Goal: Leave review/rating: Leave review/rating

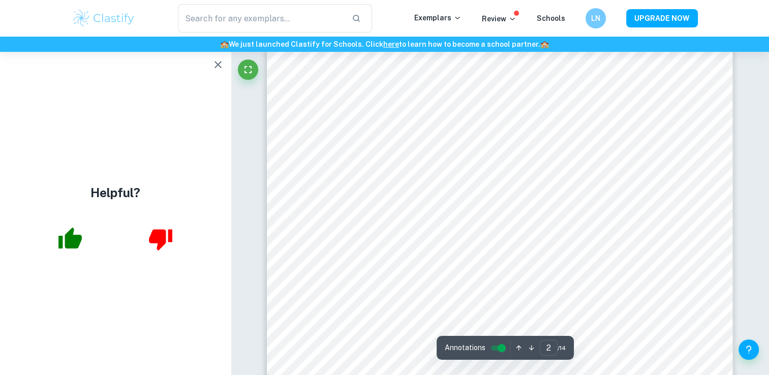
scroll to position [964, 0]
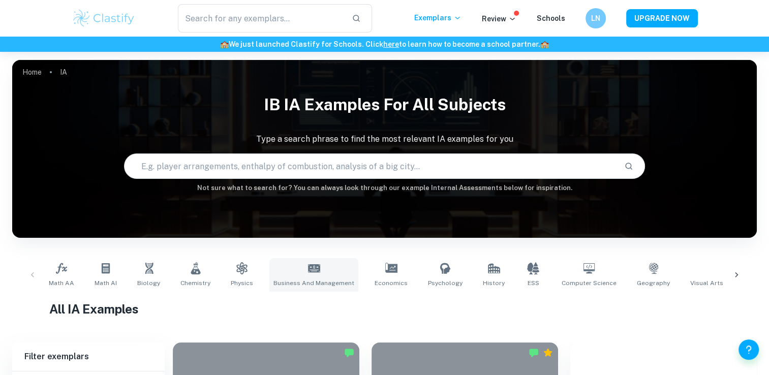
click at [305, 275] on link "Business and Management" at bounding box center [313, 275] width 89 height 34
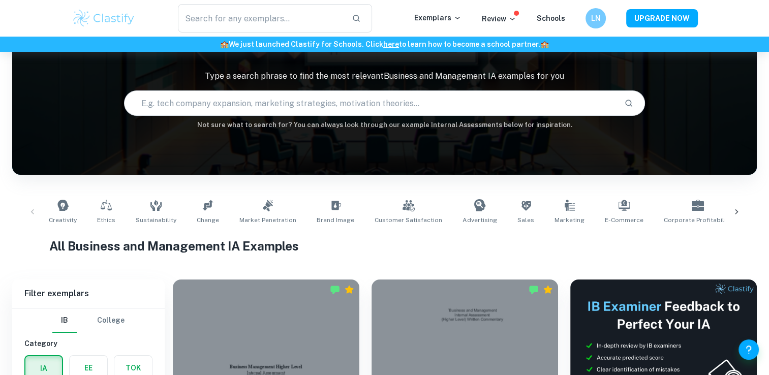
scroll to position [64, 0]
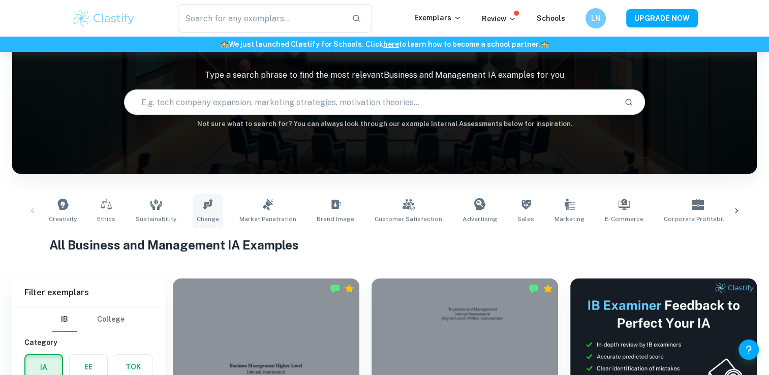
click at [207, 207] on icon at bounding box center [208, 204] width 12 height 12
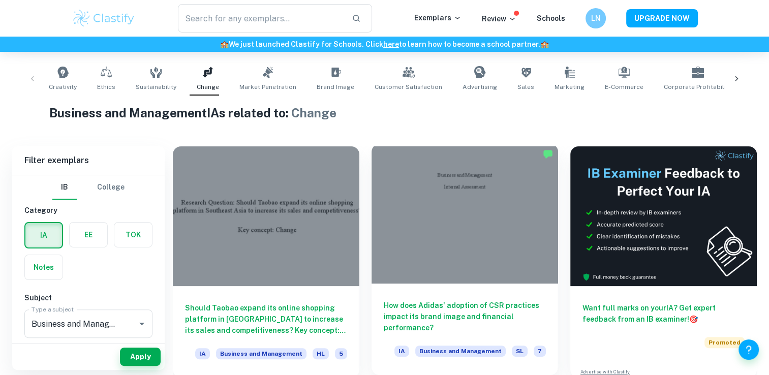
scroll to position [195, 0]
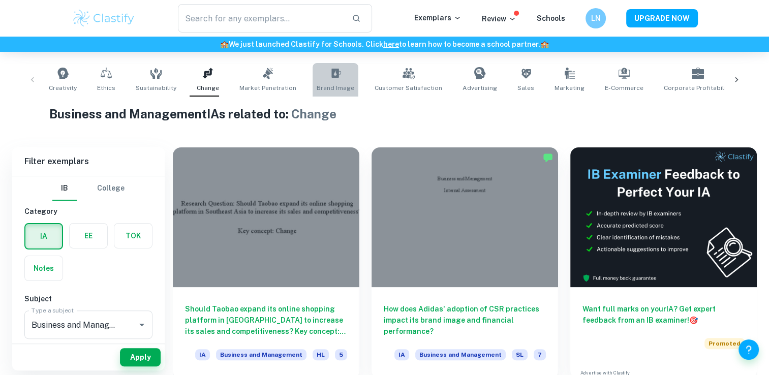
click at [335, 76] on link "Brand Image" at bounding box center [336, 80] width 46 height 34
type input "Brand Image"
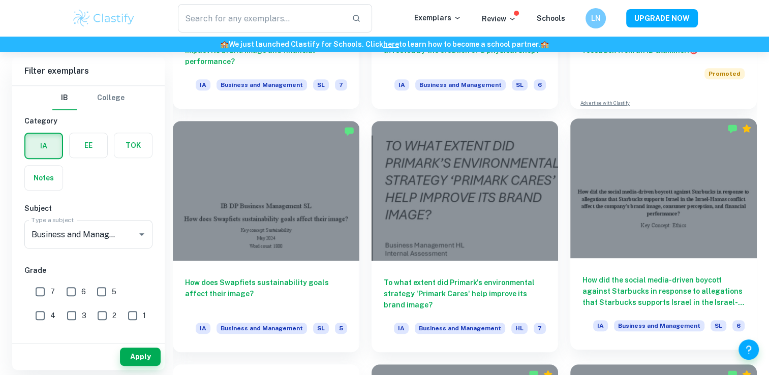
scroll to position [463, 0]
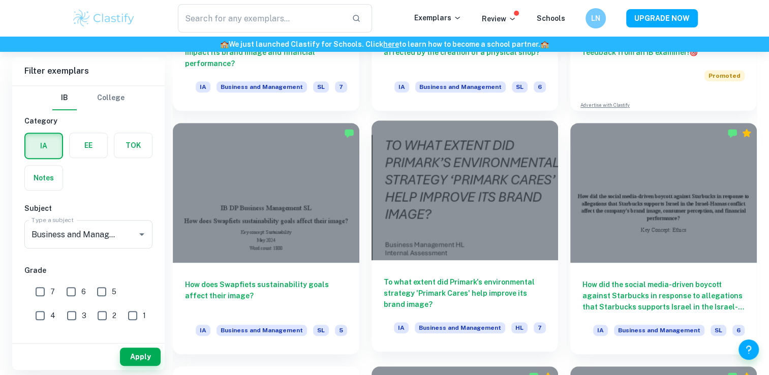
click at [521, 291] on h6 "To what extent did Primark's environmental strategy 'Primark Cares' help improv…" at bounding box center [465, 294] width 162 height 34
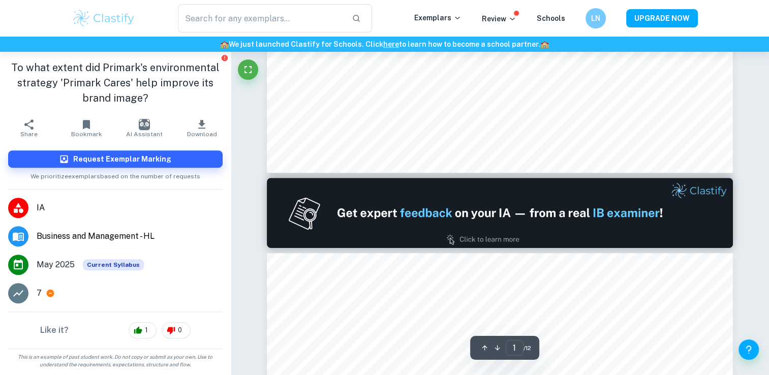
scroll to position [576, 0]
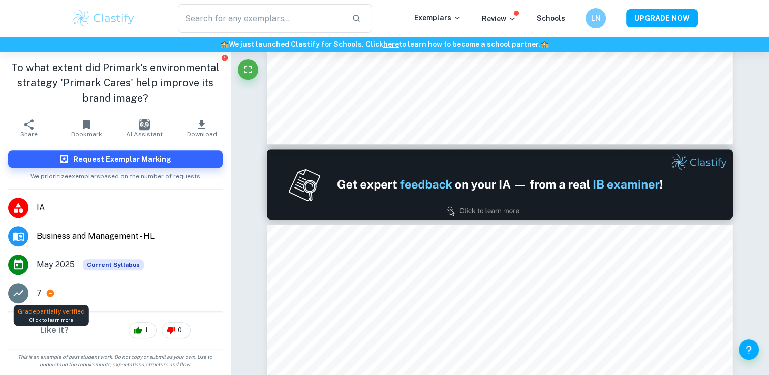
click at [51, 291] on icon at bounding box center [51, 294] width 8 height 8
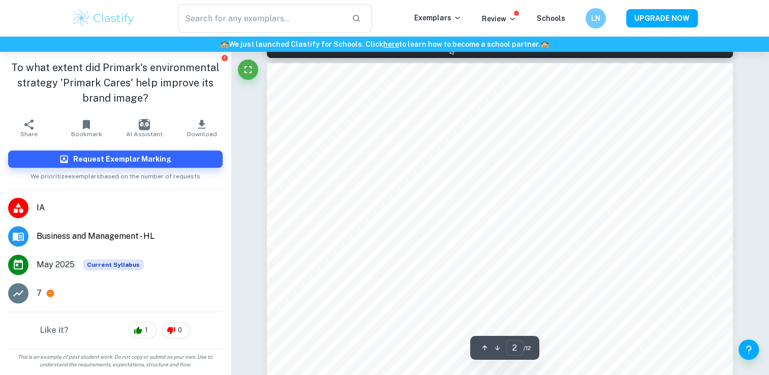
scroll to position [741, 0]
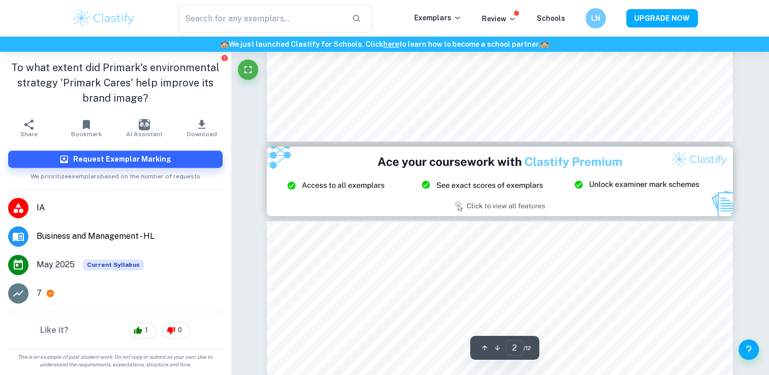
type input "3"
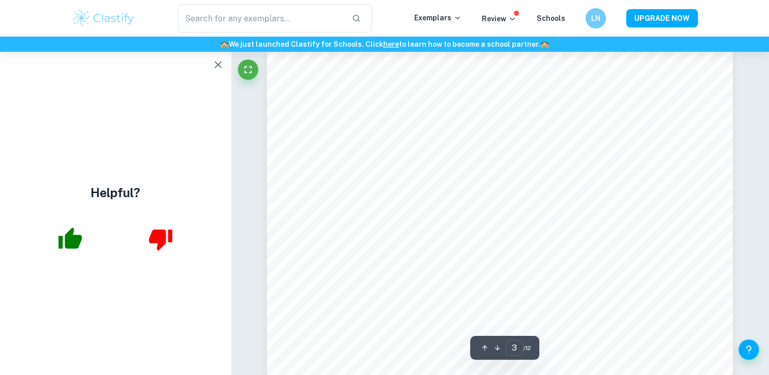
scroll to position [1659, 0]
click at [218, 66] on icon "button" at bounding box center [218, 64] width 12 height 12
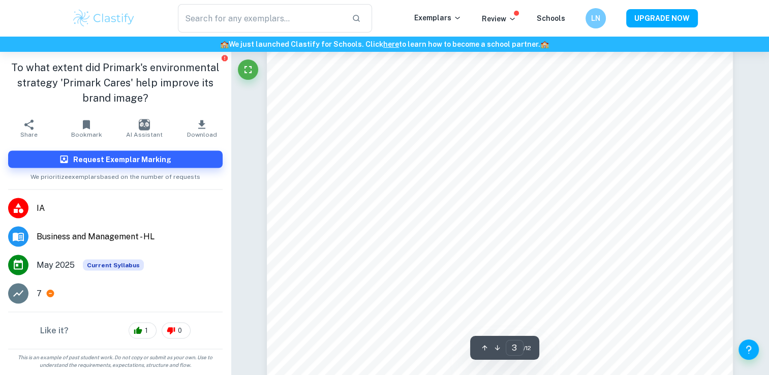
scroll to position [1838, 0]
